Goal: Information Seeking & Learning: Check status

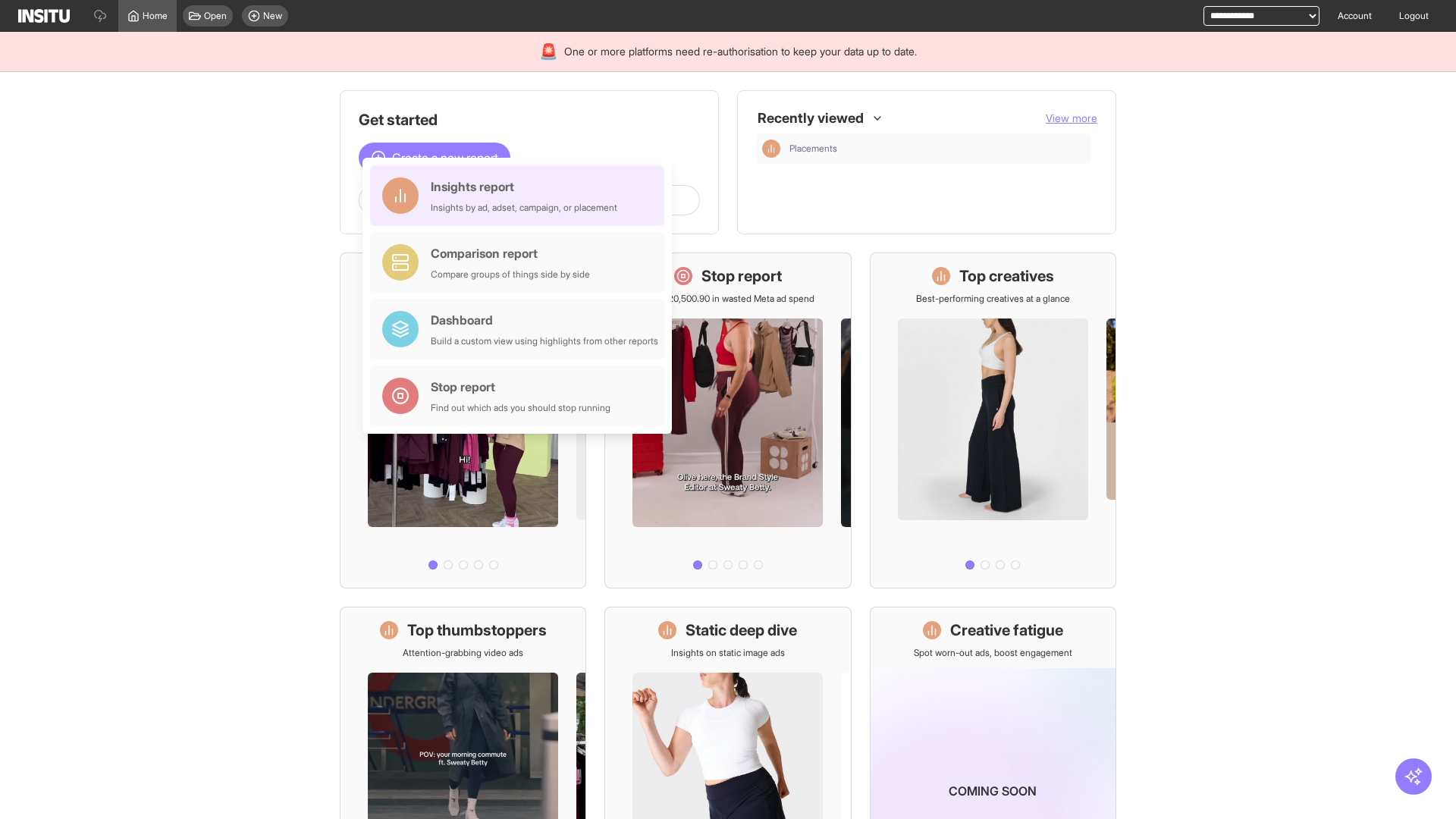
click at [521, 196] on div "Insights report Insights by ad, adset, campaign, or placement" at bounding box center [525, 195] width 187 height 36
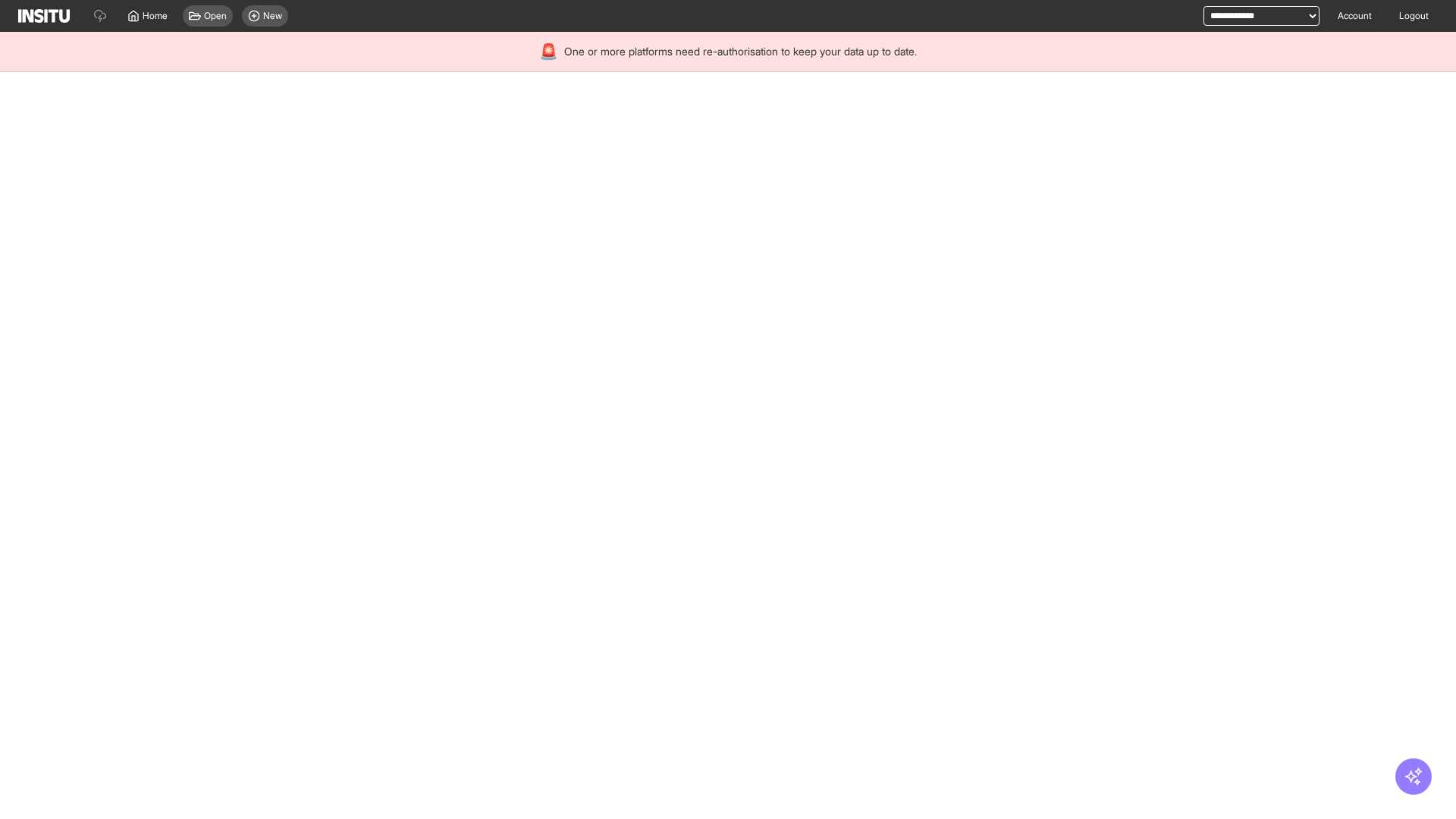
select select "**"
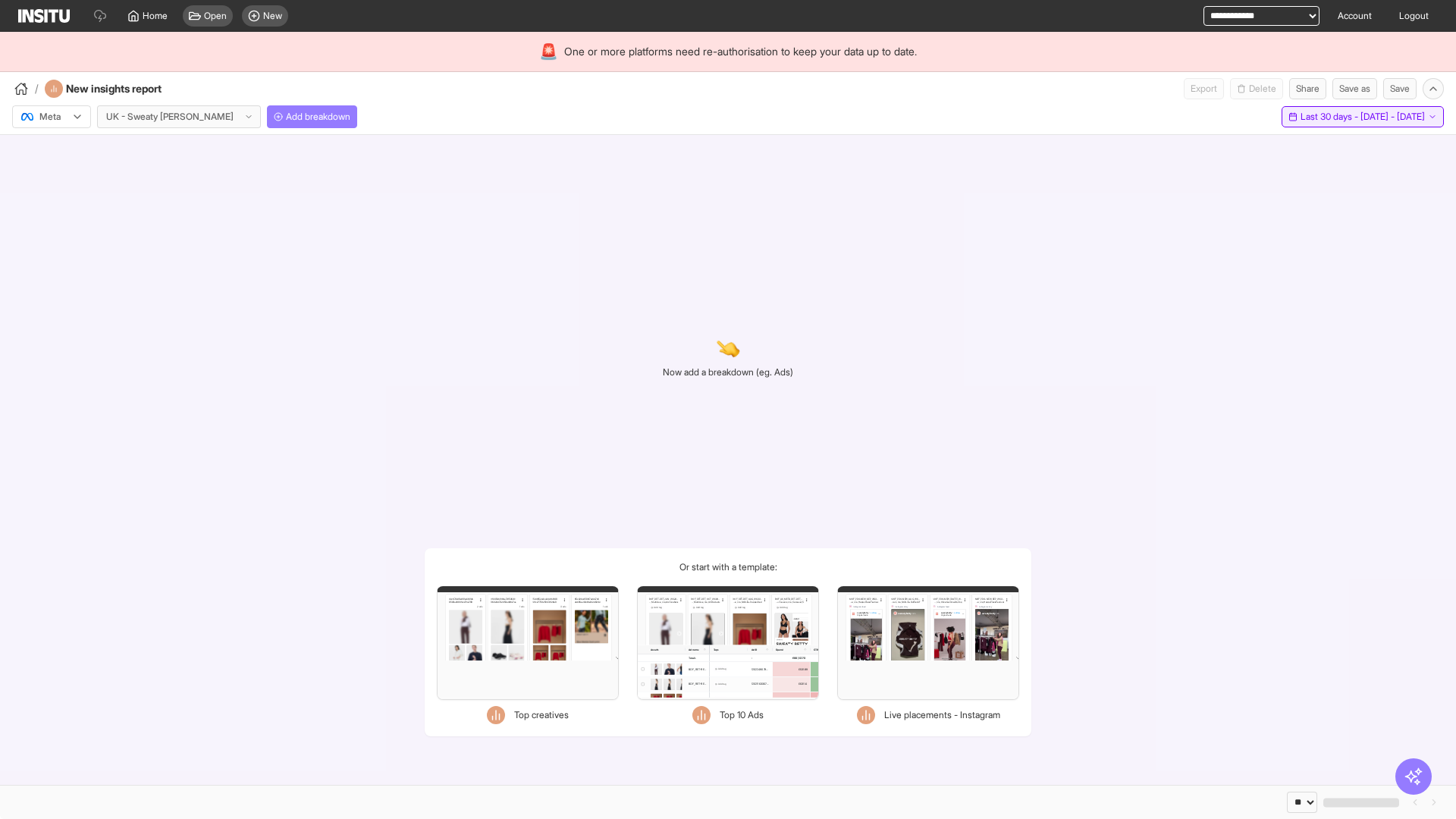
click at [1327, 117] on span "Last 30 days - [DATE] - [DATE]" at bounding box center [1363, 116] width 124 height 12
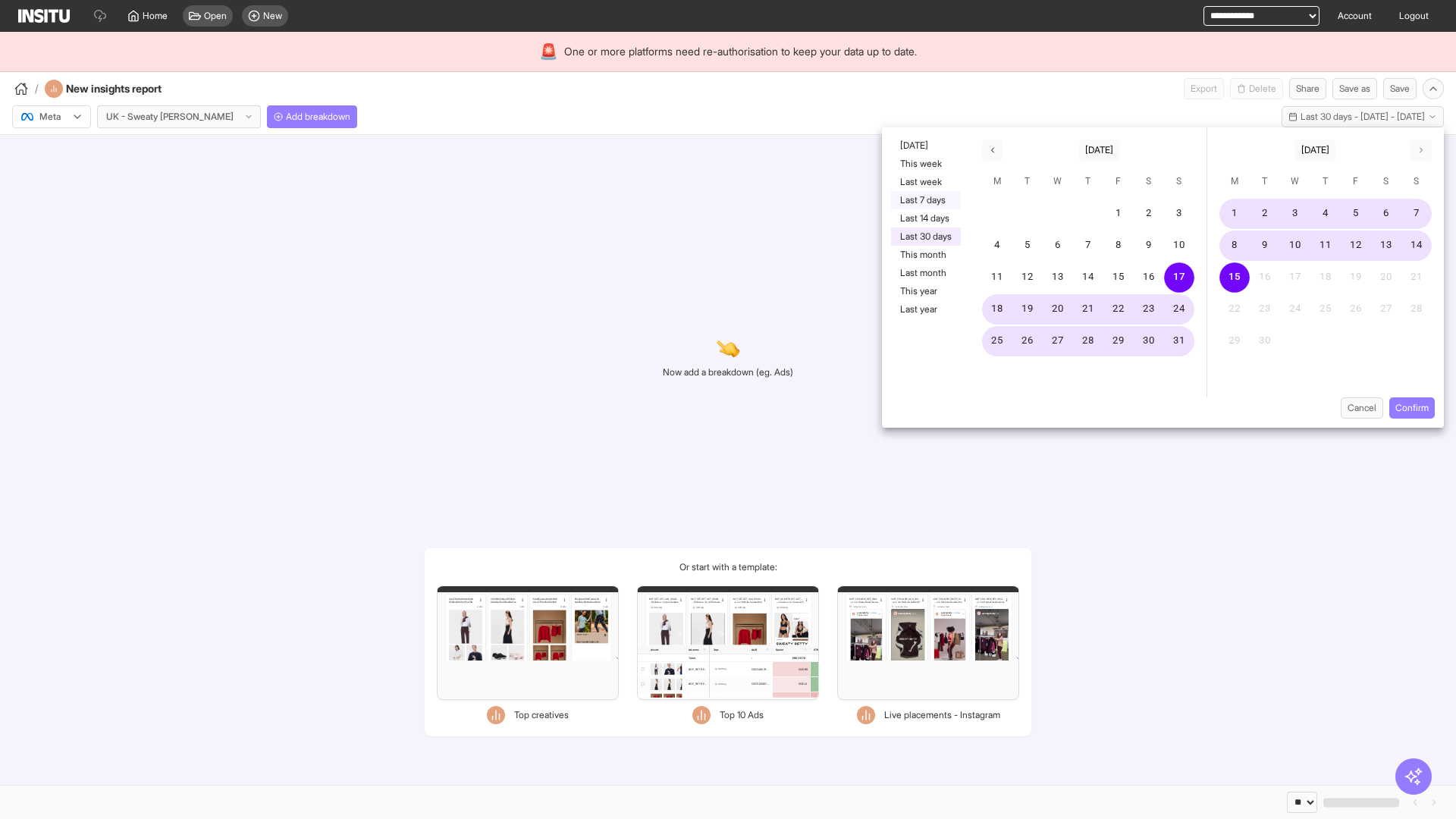
click at [924, 200] on button "Last 7 days" at bounding box center [926, 200] width 70 height 19
